Goal: Task Accomplishment & Management: Complete application form

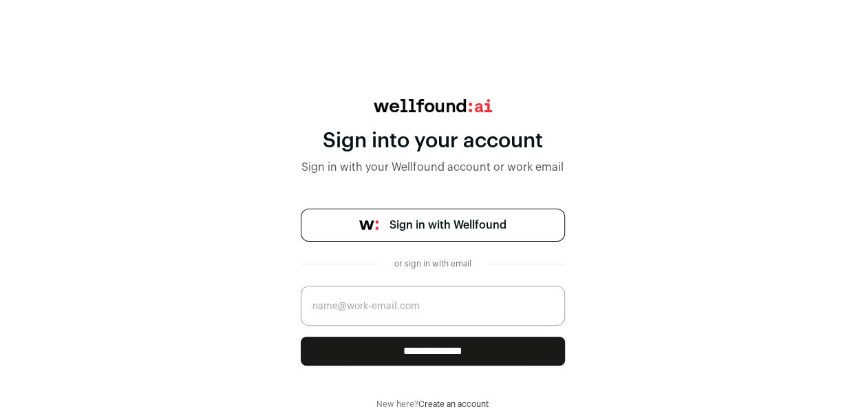
click at [403, 300] on input "email" at bounding box center [433, 305] width 264 height 40
click at [614, 148] on div "**********" at bounding box center [432, 265] width 865 height 332
click at [502, 218] on span "Sign in with Wellfound" at bounding box center [447, 225] width 117 height 17
click at [378, 211] on link "Sign in with Wellfound" at bounding box center [433, 224] width 264 height 33
click at [413, 304] on input "email" at bounding box center [433, 305] width 264 height 40
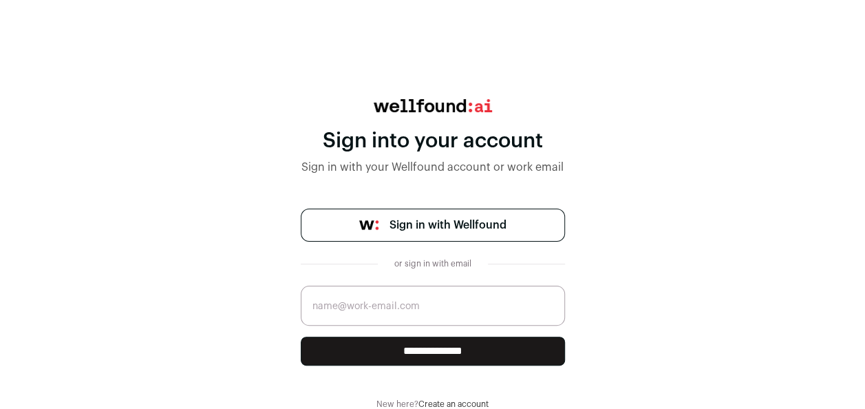
type input "Newson.jaluan16@gmail.com"
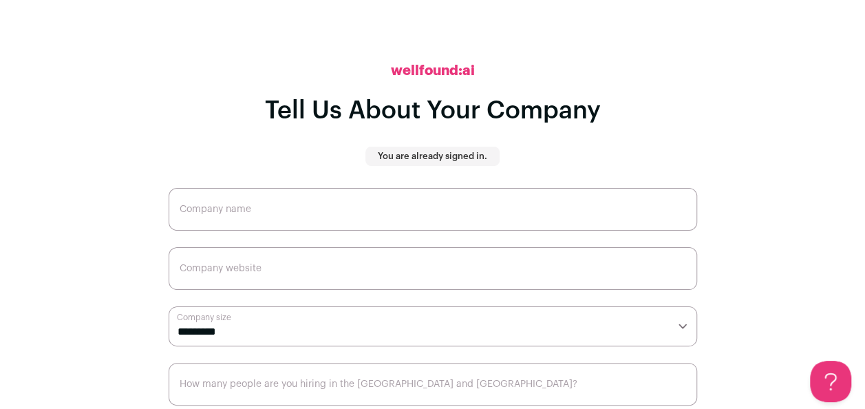
scroll to position [41, 0]
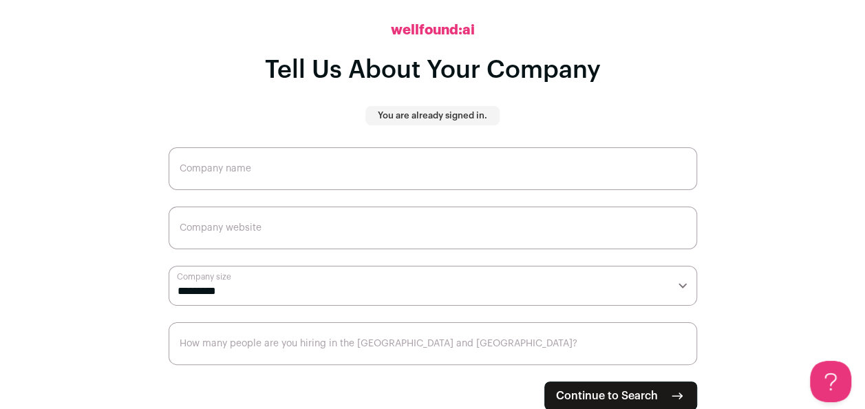
click at [644, 394] on span "Continue to Search" at bounding box center [607, 395] width 102 height 17
click at [446, 36] on h2 "wellfound:ai" at bounding box center [433, 30] width 84 height 19
click at [446, 28] on h2 "wellfound:ai" at bounding box center [433, 30] width 84 height 19
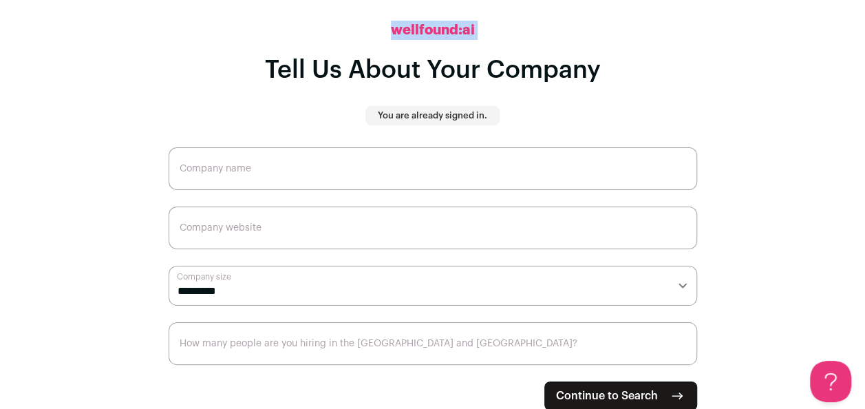
scroll to position [0, 0]
